Goal: Task Accomplishment & Management: Use online tool/utility

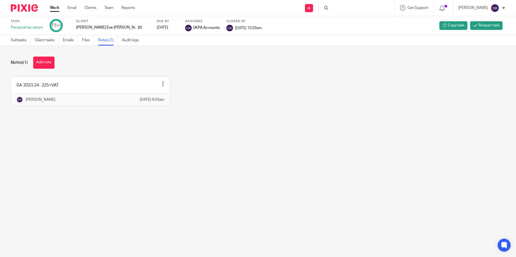
click at [56, 9] on link "Work" at bounding box center [54, 7] width 9 height 5
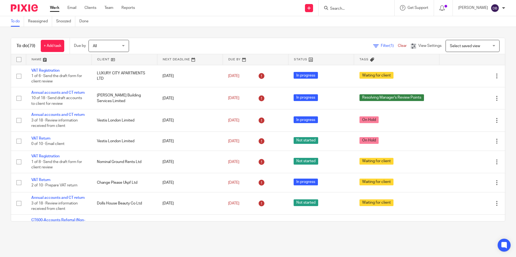
click at [351, 8] on input "Search" at bounding box center [354, 8] width 49 height 5
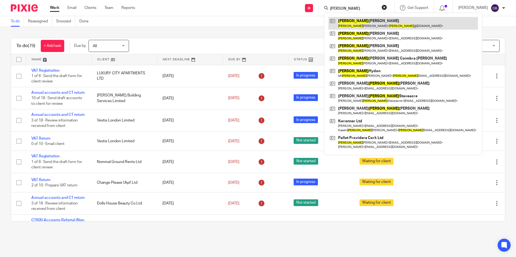
type input "jonathan"
click at [362, 23] on link at bounding box center [403, 23] width 150 height 12
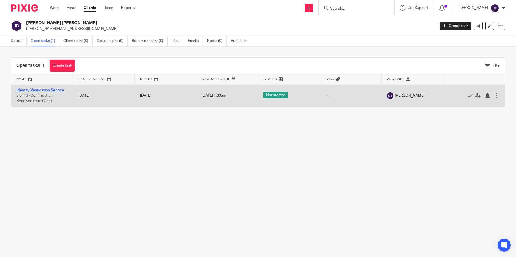
click at [57, 89] on link "Identity Verification Service" at bounding box center [40, 91] width 48 height 4
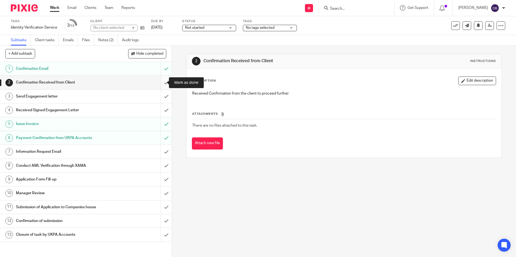
click at [163, 82] on input "submit" at bounding box center [86, 82] width 172 height 13
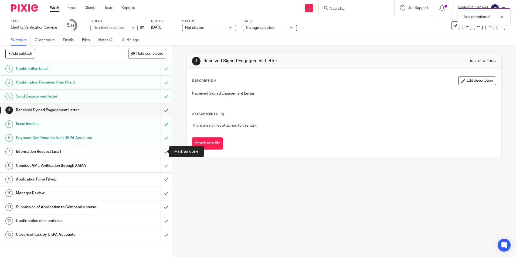
click at [160, 152] on input "submit" at bounding box center [86, 151] width 172 height 13
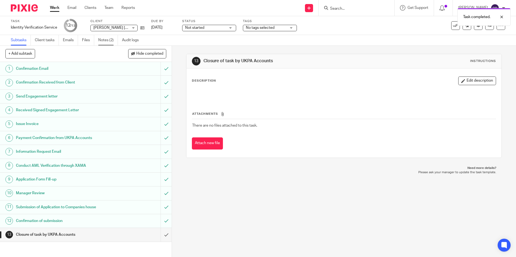
click at [101, 38] on link "Notes (2)" at bounding box center [108, 40] width 20 height 11
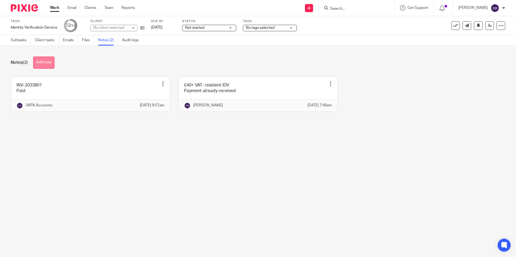
click at [43, 66] on button "Add note" at bounding box center [43, 63] width 21 height 12
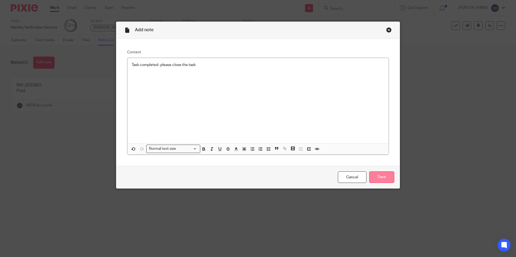
click at [385, 174] on input "Save" at bounding box center [381, 178] width 25 height 12
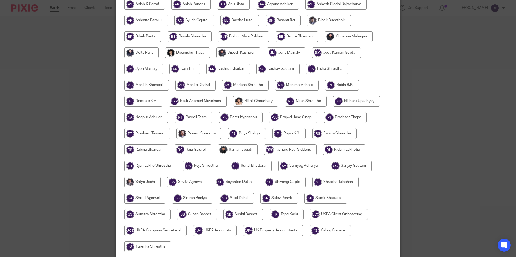
scroll to position [160, 0]
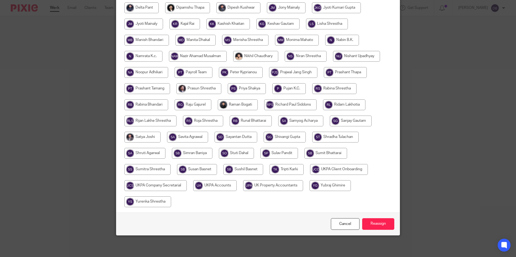
click at [206, 188] on input "radio" at bounding box center [214, 186] width 43 height 11
radio input "true"
click at [384, 226] on input "Reassign" at bounding box center [378, 225] width 32 height 12
